Goal: Register for event/course

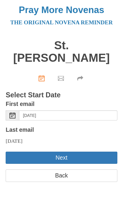
click at [74, 152] on button "Next" at bounding box center [61, 158] width 111 height 12
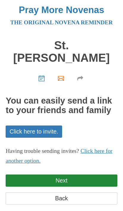
click at [69, 175] on link "Next" at bounding box center [61, 181] width 111 height 12
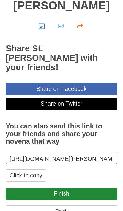
scroll to position [53, 0]
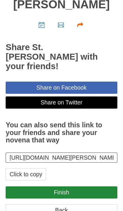
click at [71, 196] on link "Finish" at bounding box center [61, 192] width 111 height 12
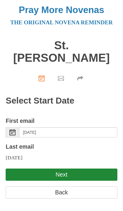
click at [19, 127] on div "Select Date" at bounding box center [13, 132] width 14 height 10
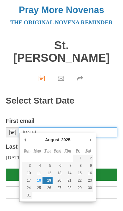
type input "[DATE]"
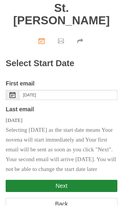
scroll to position [31, 0]
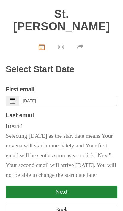
click at [69, 195] on button "Next" at bounding box center [61, 192] width 111 height 12
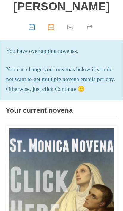
scroll to position [51, 0]
click at [98, 83] on p "You can change your novenas below if you do not want to get multiple novena ema…" at bounding box center [61, 79] width 111 height 29
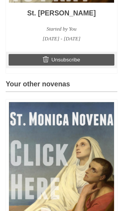
scroll to position [312, 0]
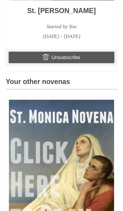
click at [75, 155] on img at bounding box center [61, 166] width 105 height 132
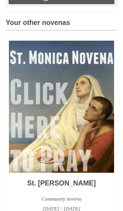
scroll to position [370, 0]
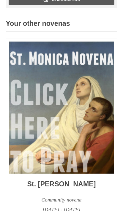
click at [82, 188] on h3 "St. [PERSON_NAME]" at bounding box center [61, 184] width 105 height 8
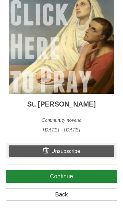
scroll to position [453, 0]
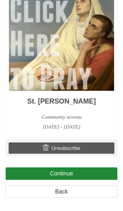
click at [72, 180] on link "Continue" at bounding box center [61, 173] width 111 height 12
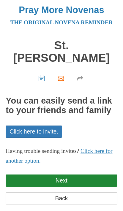
click at [79, 176] on link "Next" at bounding box center [61, 181] width 111 height 12
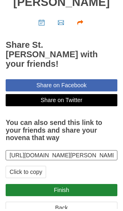
scroll to position [53, 0]
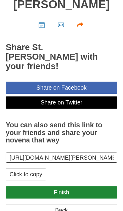
click at [69, 195] on link "Finish" at bounding box center [61, 192] width 111 height 12
